Goal: Information Seeking & Learning: Learn about a topic

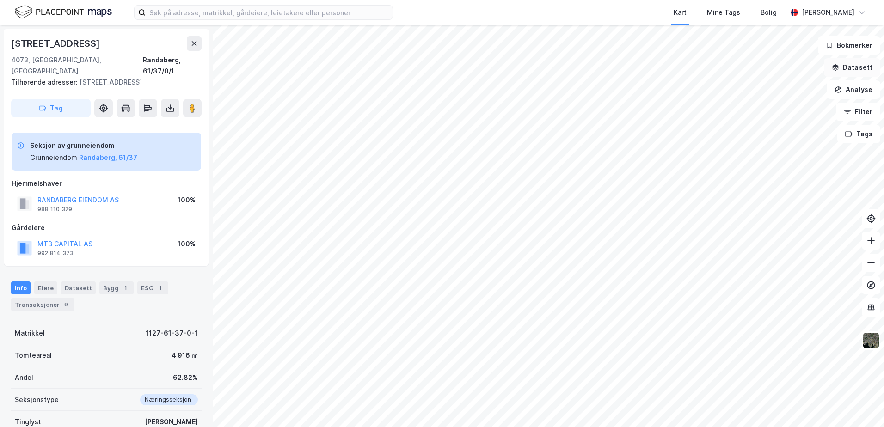
click at [837, 63] on button "Datasett" at bounding box center [852, 67] width 56 height 18
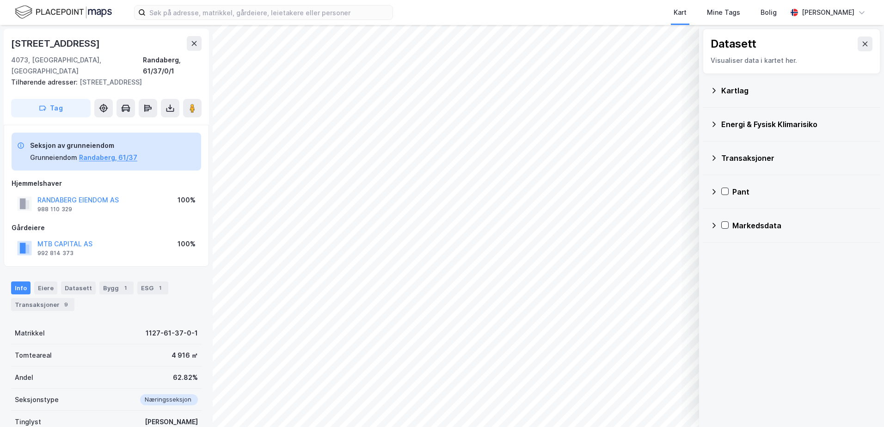
click at [715, 123] on icon at bounding box center [713, 124] width 7 height 7
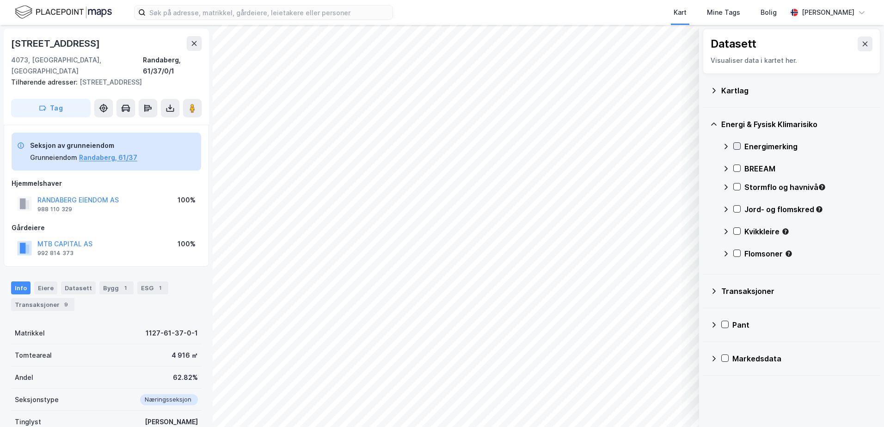
click at [738, 143] on icon at bounding box center [737, 146] width 6 height 6
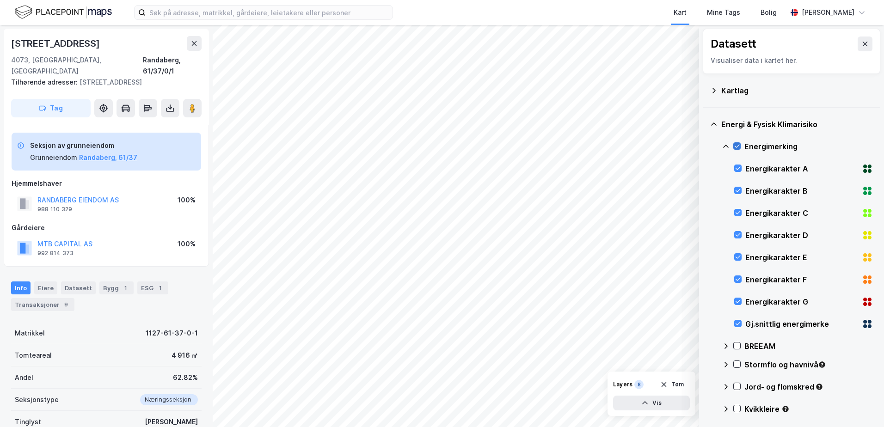
click at [738, 143] on icon at bounding box center [737, 146] width 6 height 6
click at [714, 123] on icon at bounding box center [713, 124] width 7 height 7
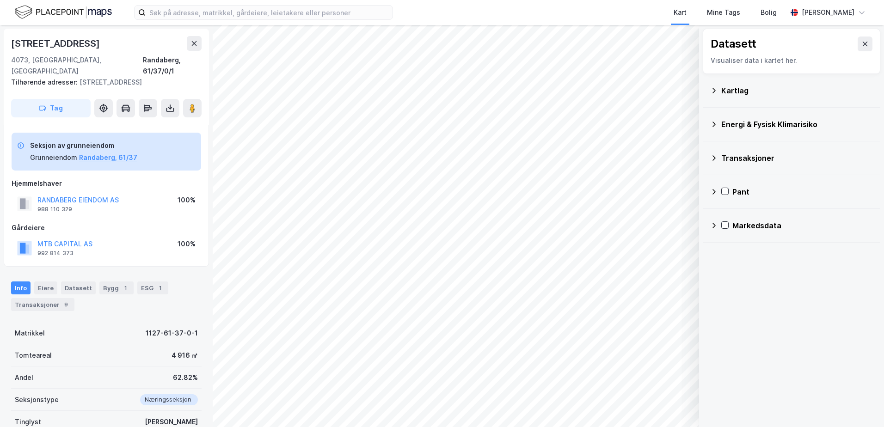
click at [714, 158] on icon at bounding box center [713, 157] width 7 height 7
click at [717, 120] on div "Energi & Fysisk Klimarisiko" at bounding box center [791, 124] width 163 height 22
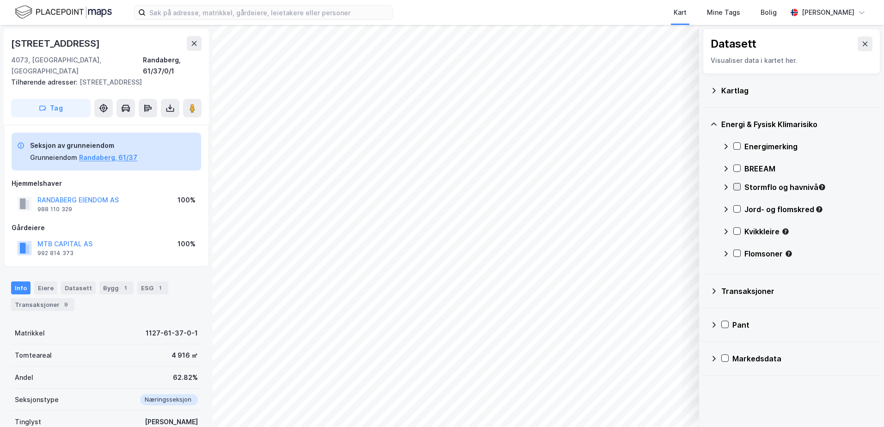
click at [735, 184] on icon at bounding box center [737, 187] width 6 height 6
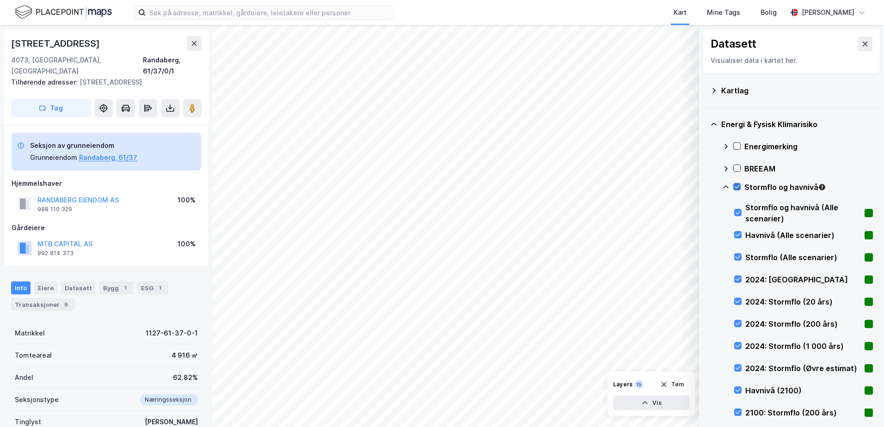
click at [736, 186] on icon at bounding box center [737, 187] width 6 height 6
click at [726, 186] on icon at bounding box center [725, 187] width 7 height 7
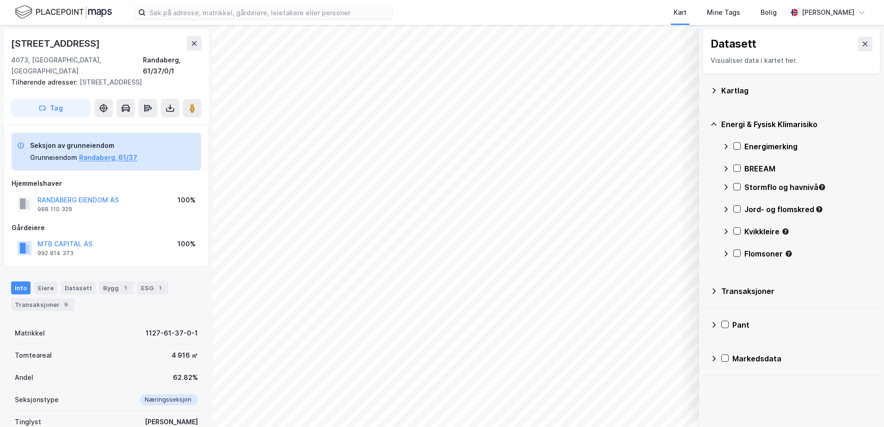
click at [737, 204] on div "Jord- og flomskred" at bounding box center [797, 213] width 151 height 22
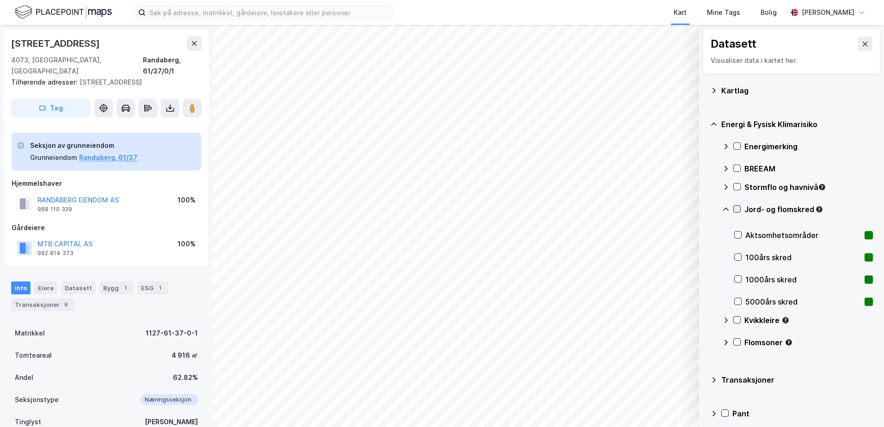
click at [737, 210] on icon at bounding box center [737, 209] width 6 height 6
click at [724, 212] on icon at bounding box center [725, 209] width 7 height 7
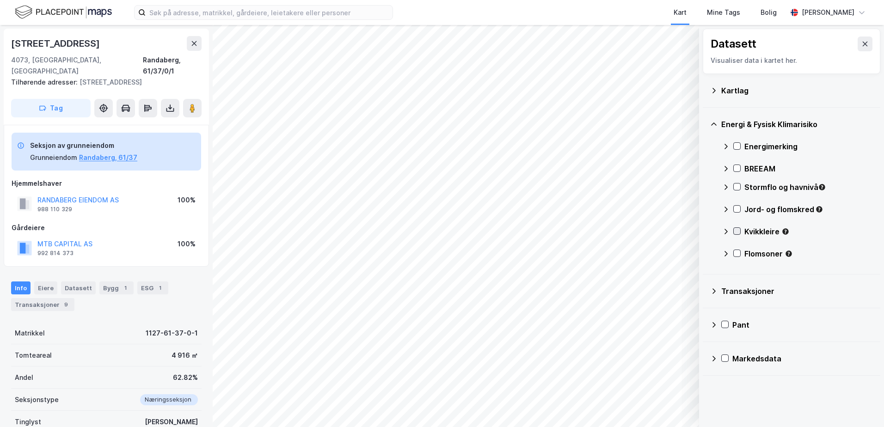
click at [736, 228] on icon at bounding box center [737, 231] width 6 height 6
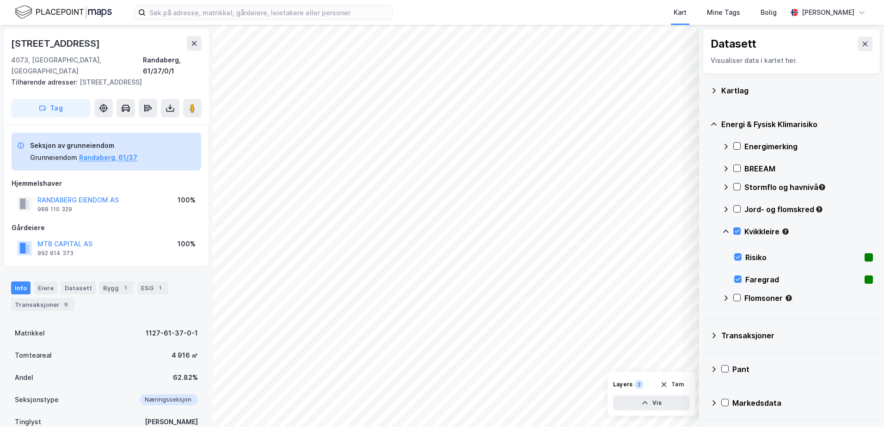
click at [727, 231] on icon at bounding box center [725, 231] width 7 height 7
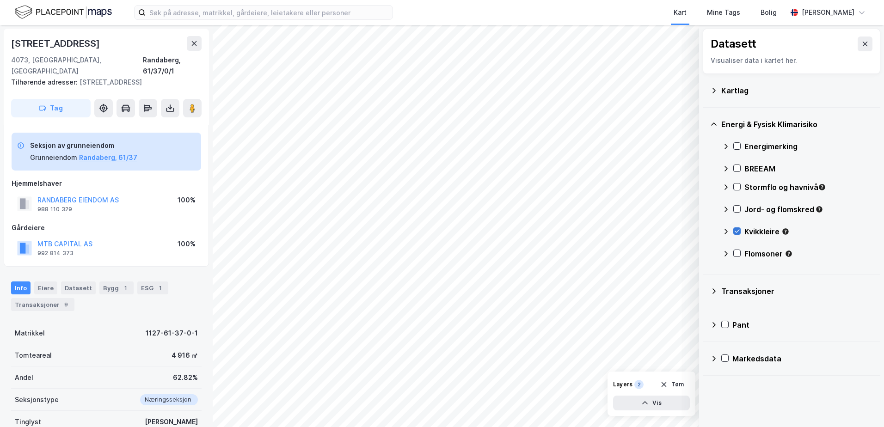
click at [735, 231] on icon at bounding box center [737, 231] width 6 height 6
click at [735, 255] on icon at bounding box center [737, 253] width 6 height 6
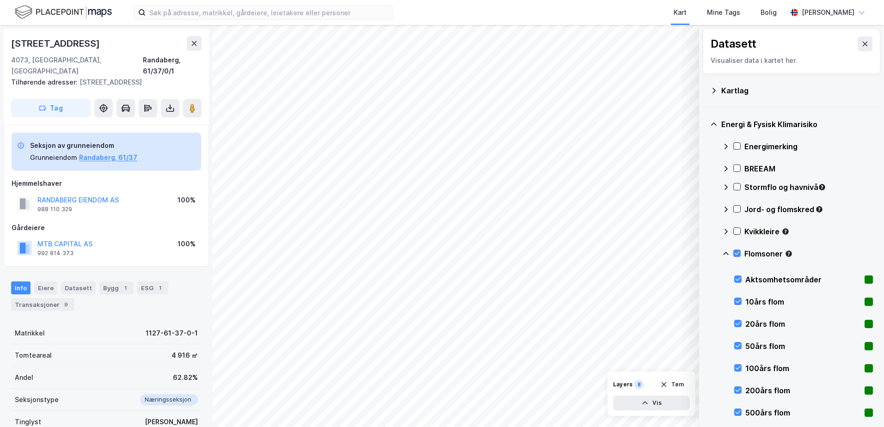
click at [726, 255] on icon at bounding box center [725, 253] width 7 height 7
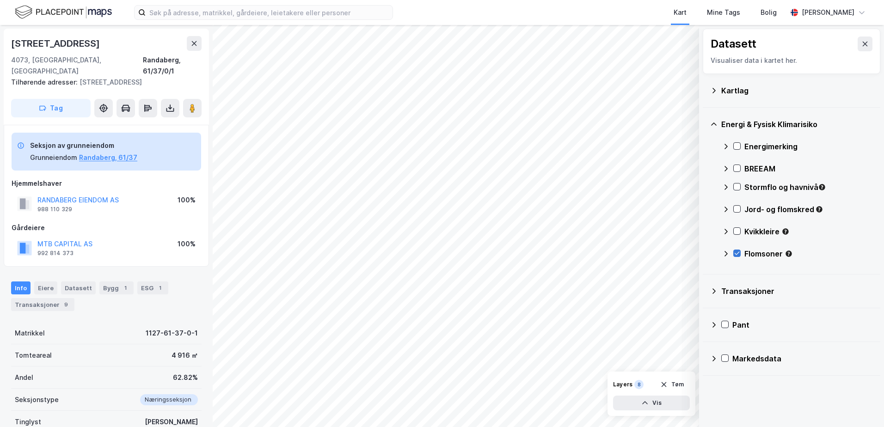
click at [737, 253] on icon at bounding box center [737, 253] width 6 height 6
click at [216, 10] on input at bounding box center [269, 13] width 247 height 14
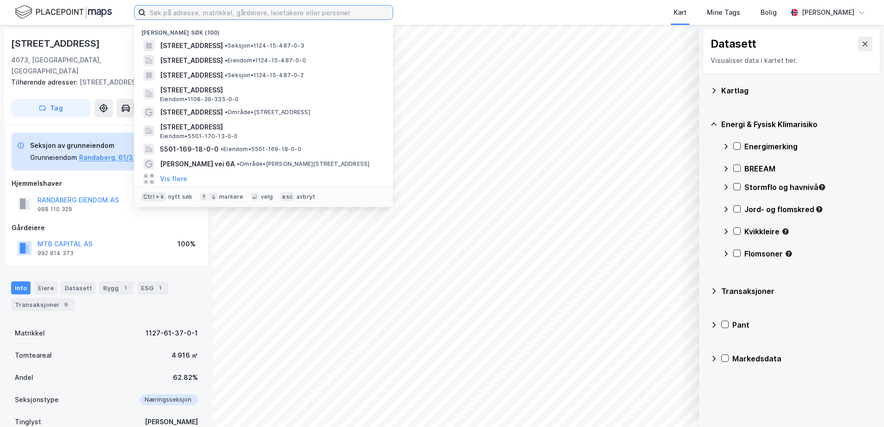
paste input "[PERSON_NAME] 6"
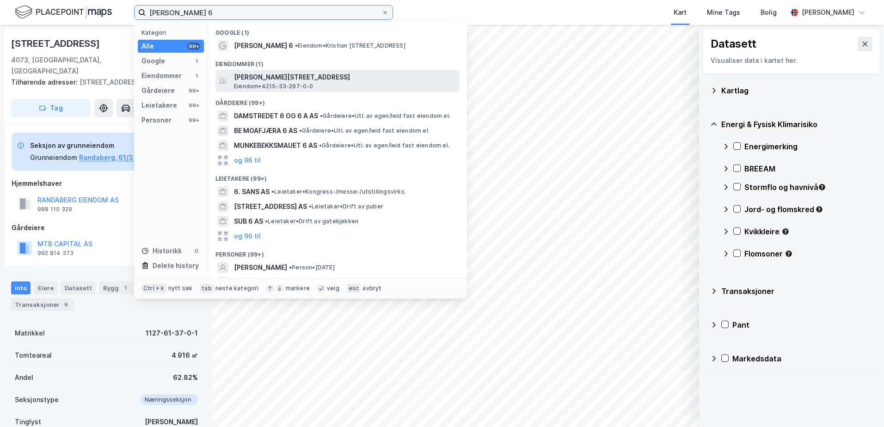
type input "[PERSON_NAME] 6"
click at [275, 79] on span "[PERSON_NAME][STREET_ADDRESS]" at bounding box center [345, 77] width 222 height 11
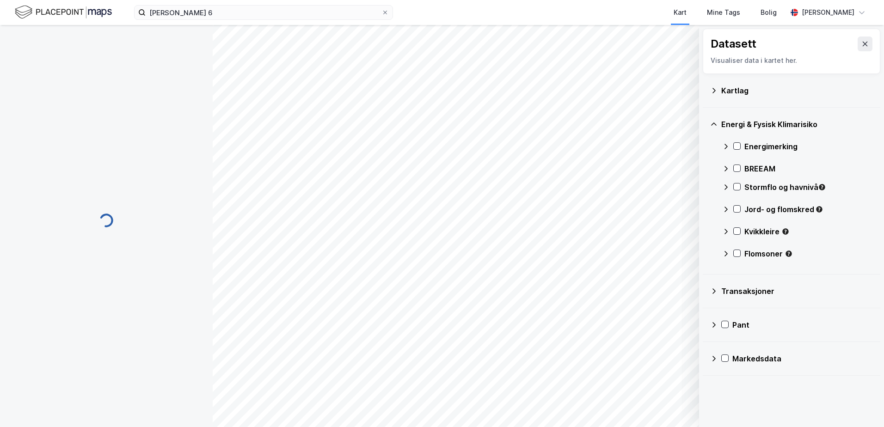
scroll to position [0, 0]
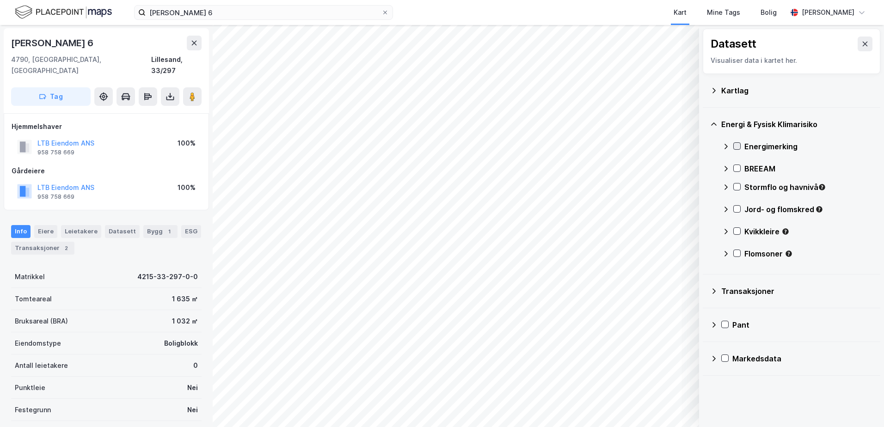
click at [740, 145] on icon at bounding box center [737, 146] width 6 height 6
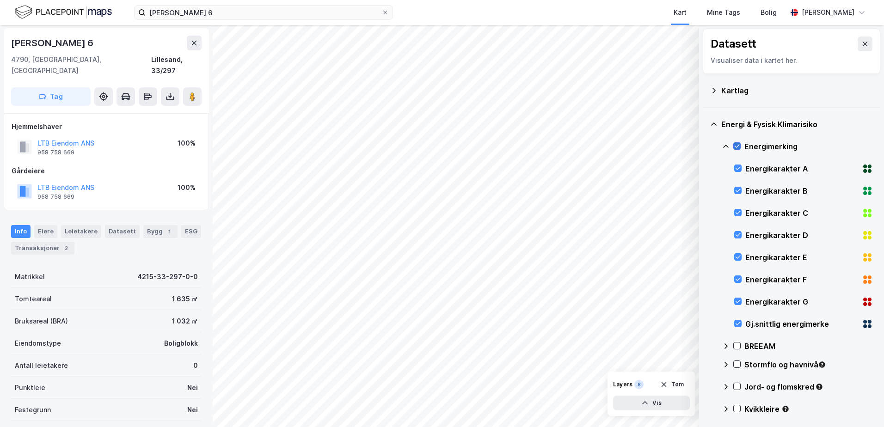
click at [737, 145] on icon at bounding box center [737, 146] width 6 height 6
click at [157, 225] on div "Bygg 1" at bounding box center [160, 231] width 34 height 13
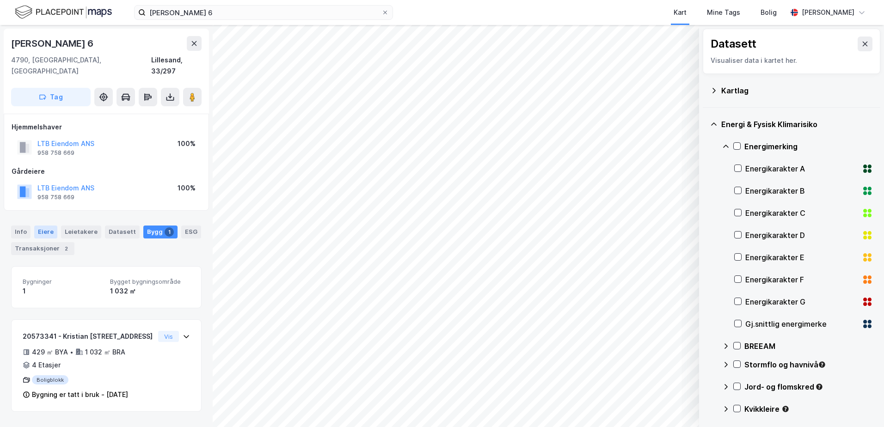
click at [45, 226] on div "Eiere" at bounding box center [45, 232] width 23 height 13
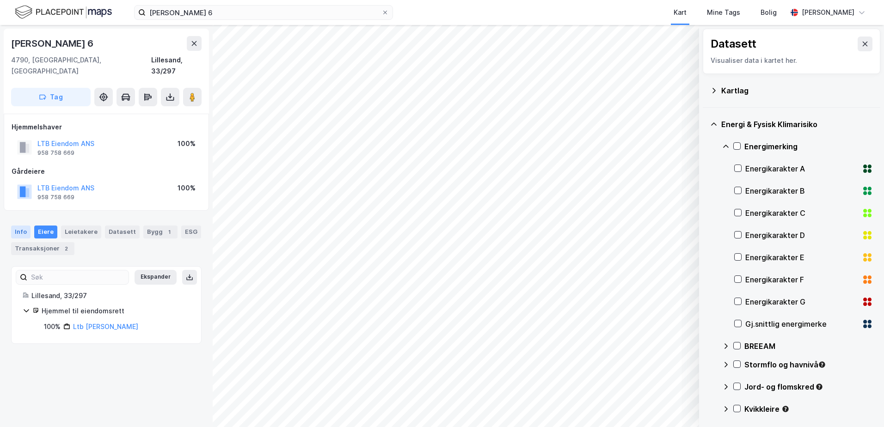
click at [18, 226] on div "Info" at bounding box center [20, 232] width 19 height 13
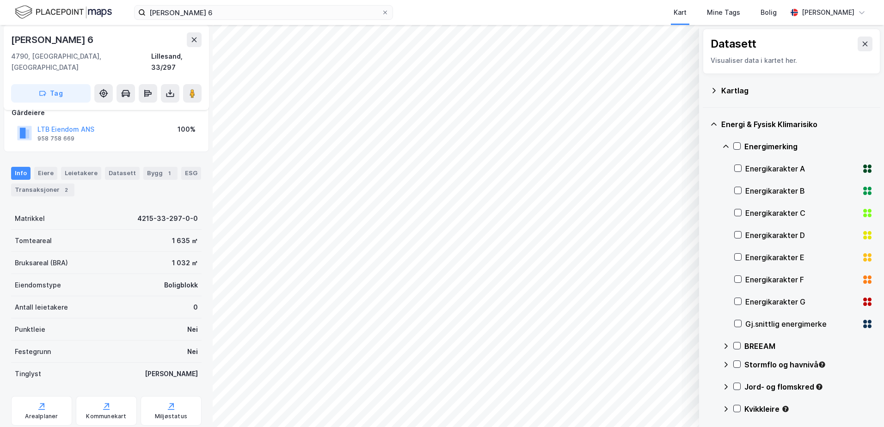
scroll to position [76, 0]
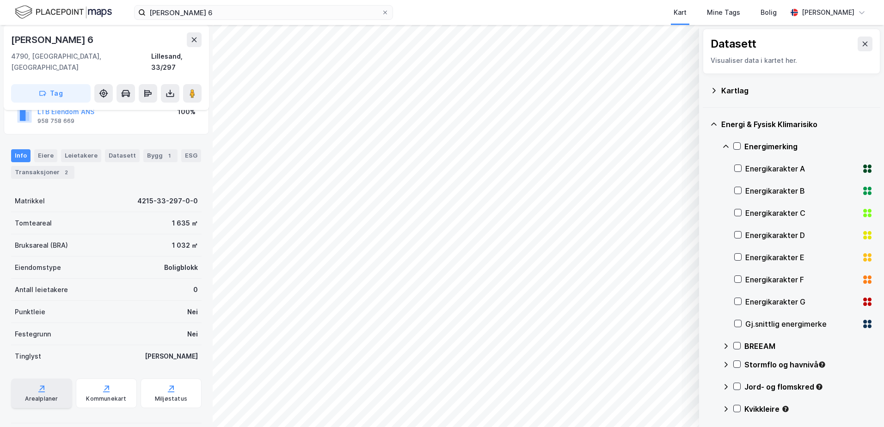
click at [37, 383] on div "Arealplaner" at bounding box center [41, 394] width 61 height 30
